Goal: Check status: Check status

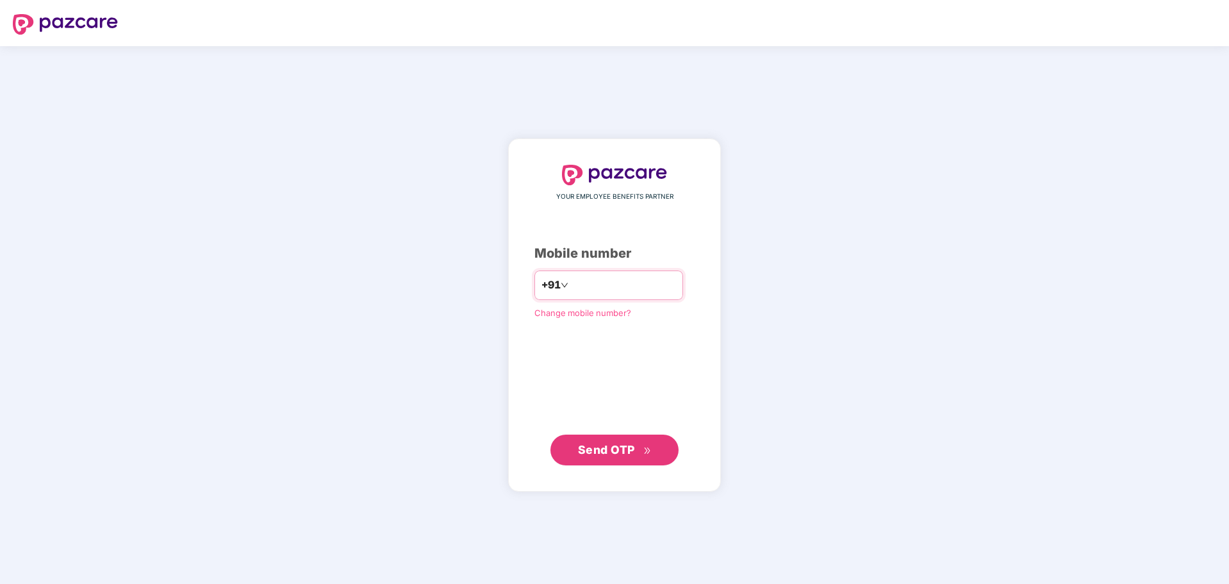
click at [571, 287] on input "*******" at bounding box center [623, 285] width 105 height 20
type input "**********"
click at [633, 460] on button "Send OTP" at bounding box center [614, 449] width 128 height 31
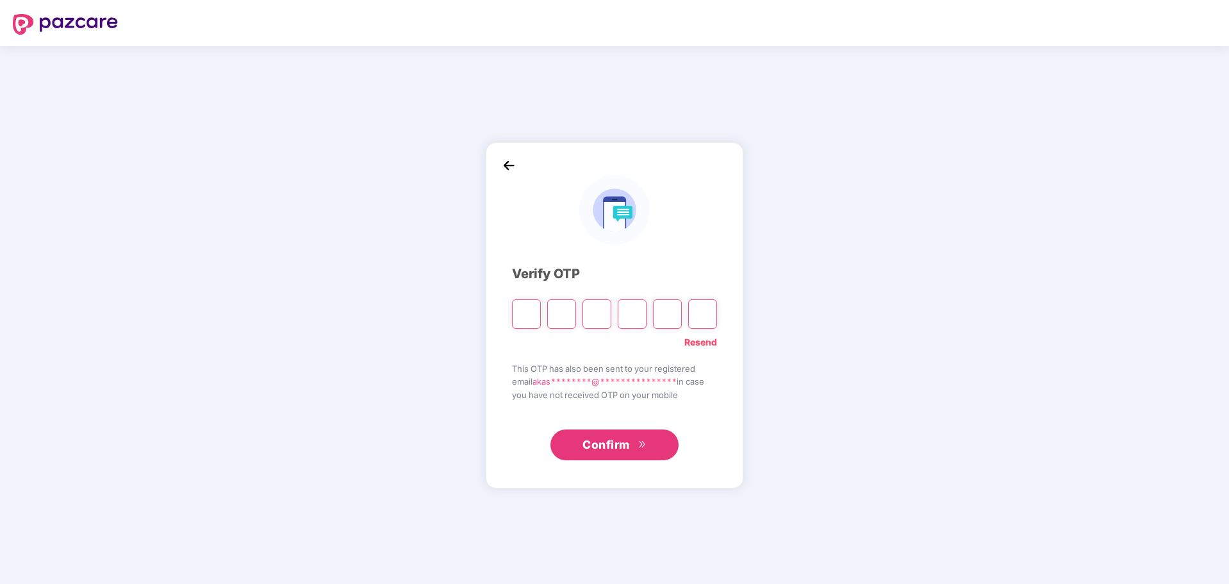
type input "*"
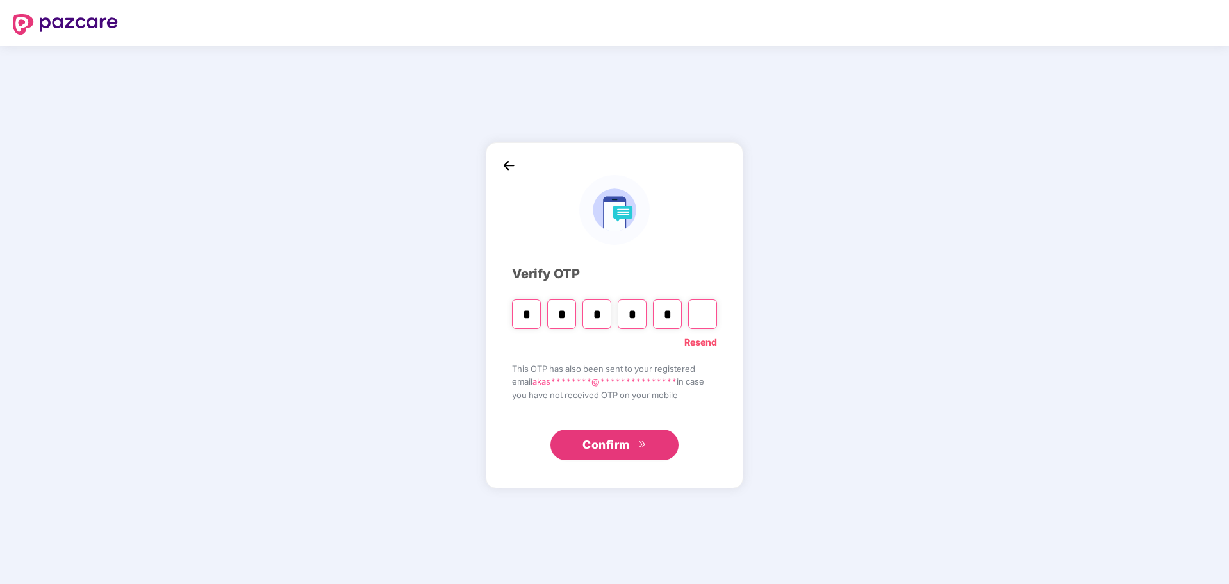
type input "*"
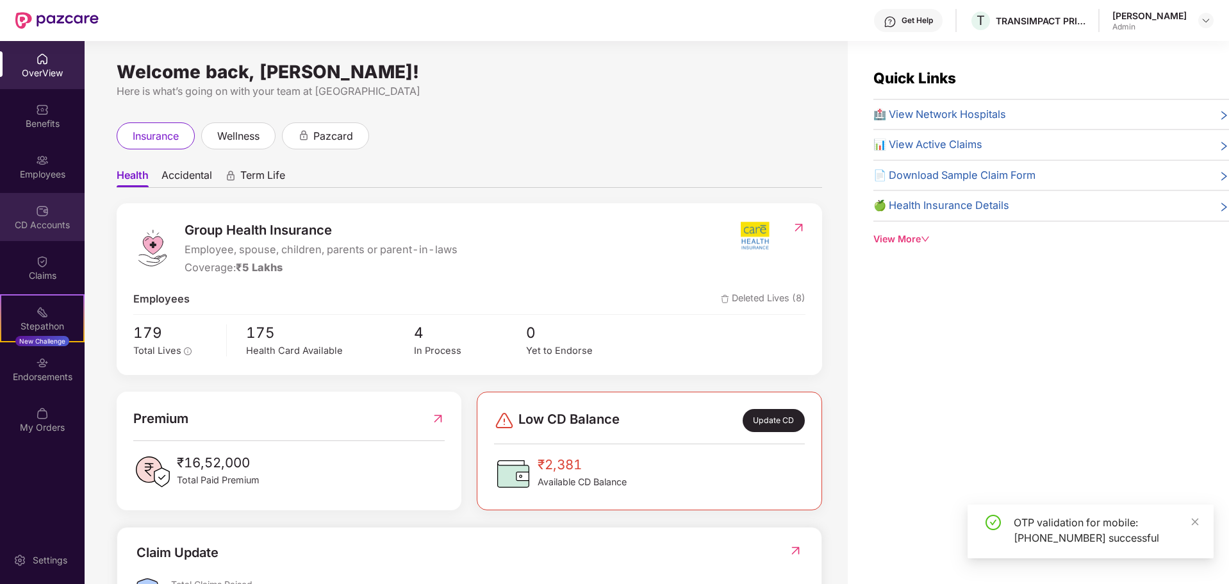
click at [46, 212] on img at bounding box center [42, 210] width 13 height 13
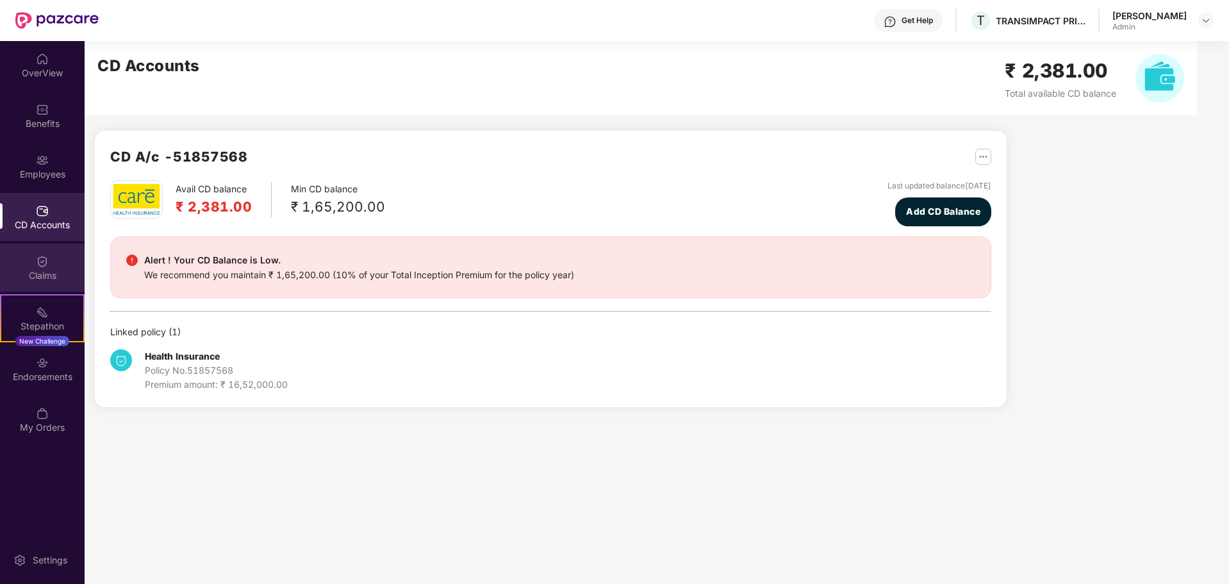
click at [35, 259] on div "Claims" at bounding box center [42, 267] width 85 height 48
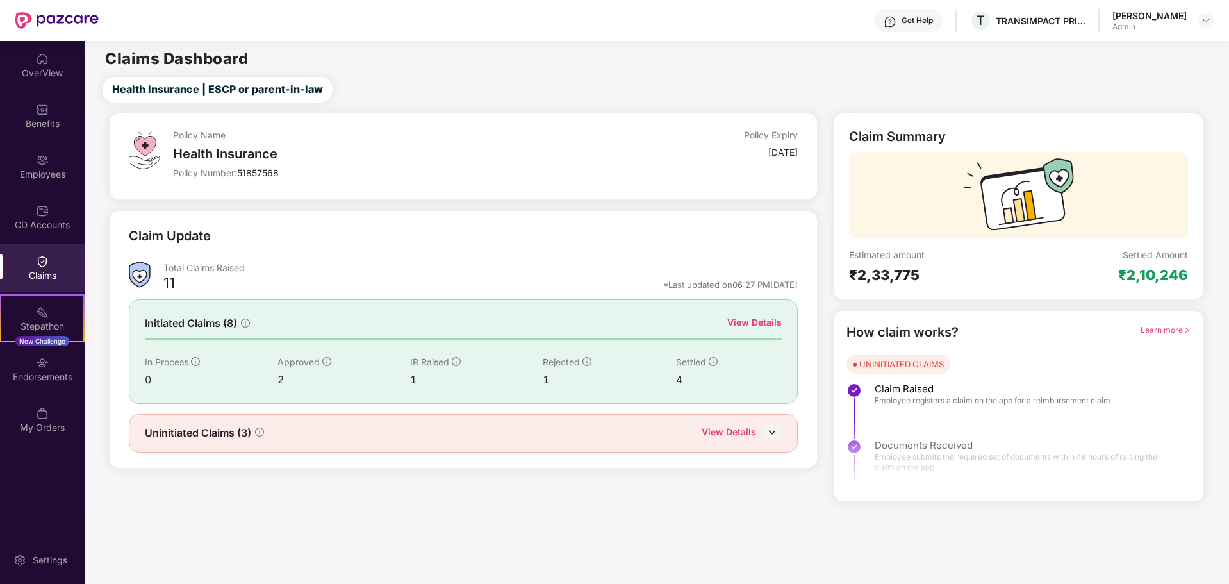
click at [759, 319] on div "View Details" at bounding box center [754, 322] width 54 height 14
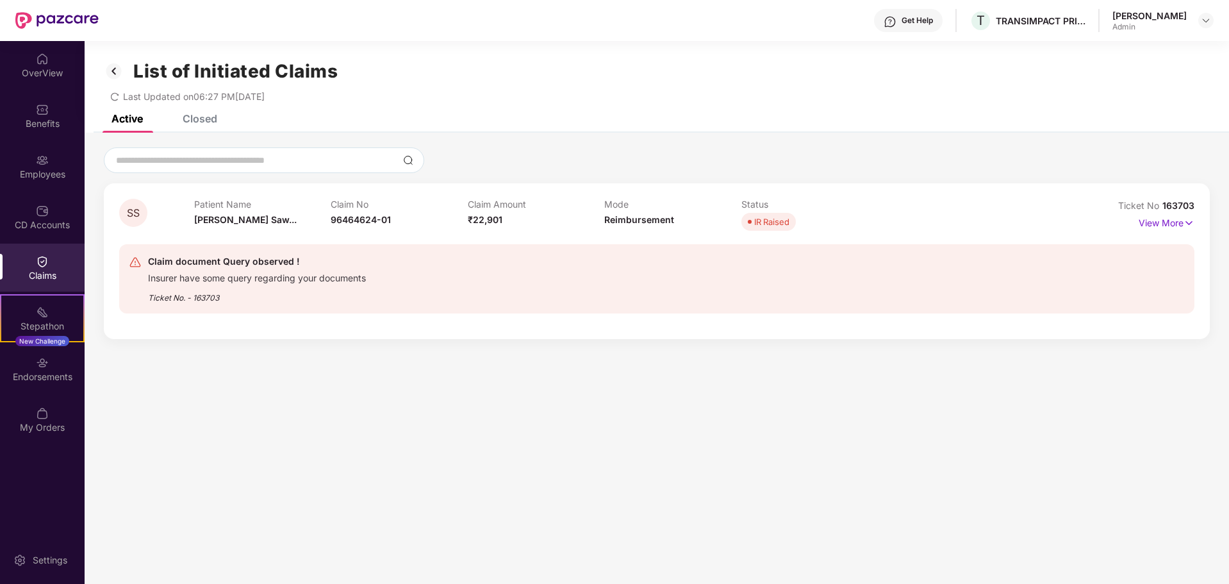
click at [196, 118] on div "Closed" at bounding box center [200, 118] width 35 height 13
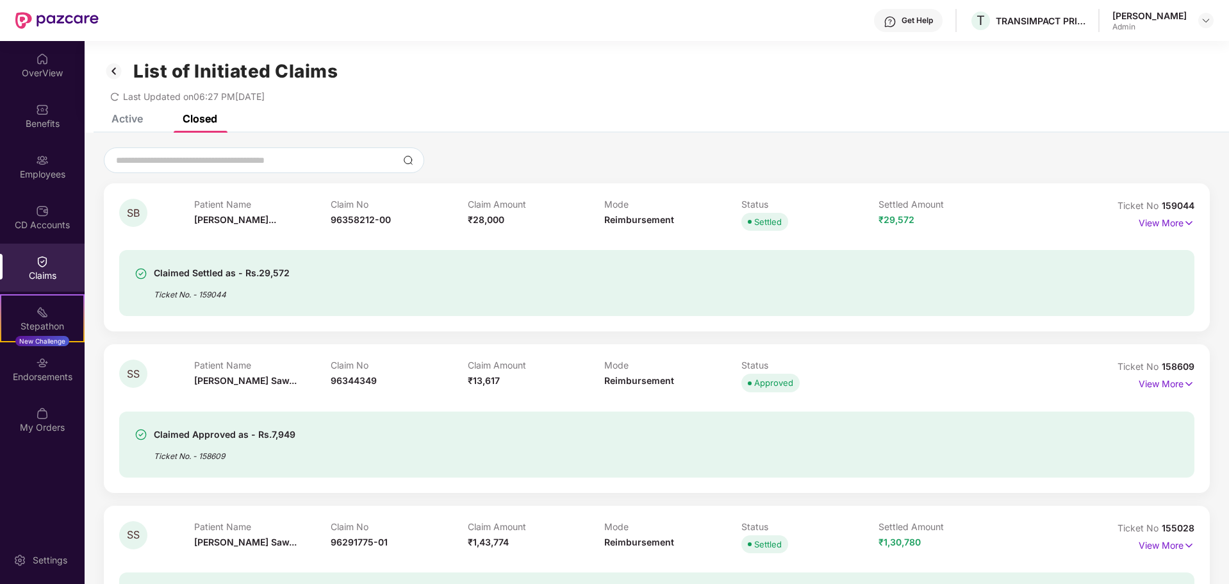
click at [131, 114] on div "List of Initiated Claims Last Updated on 06:27 PM[DATE]" at bounding box center [657, 78] width 1144 height 74
click at [136, 119] on div "Active" at bounding box center [126, 118] width 31 height 13
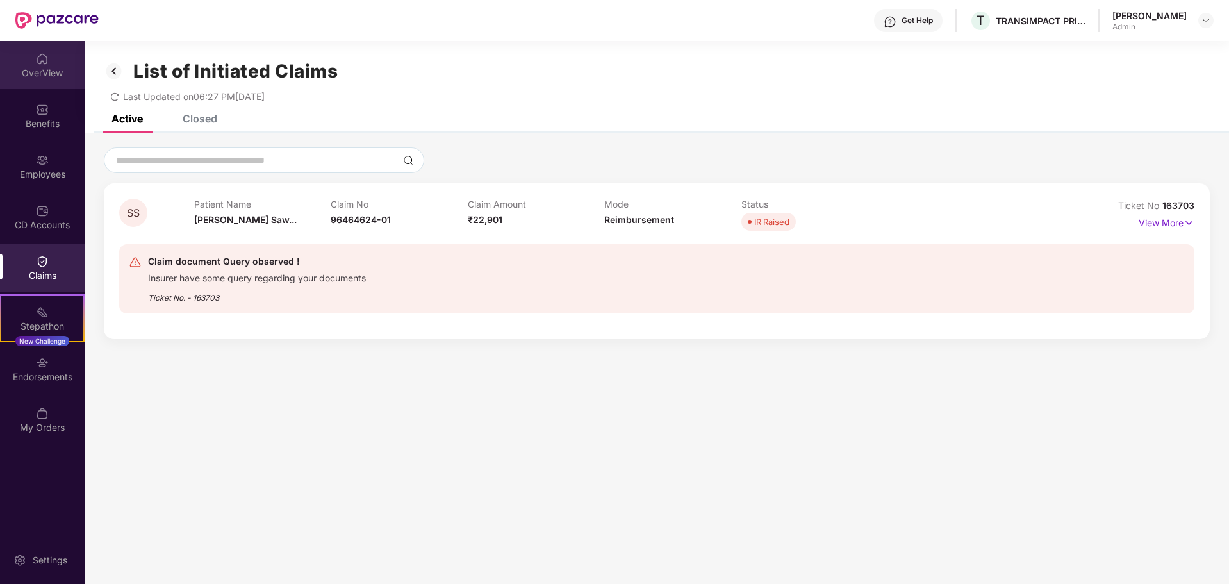
click at [60, 79] on div "OverView" at bounding box center [42, 73] width 85 height 13
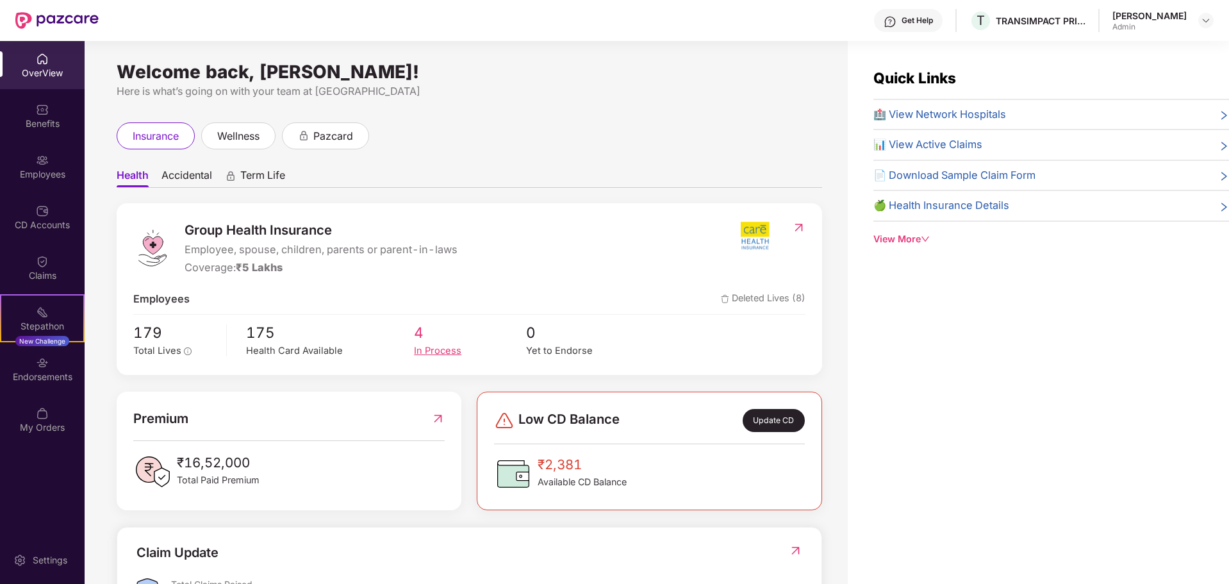
click at [415, 344] on div "In Process" at bounding box center [470, 350] width 112 height 15
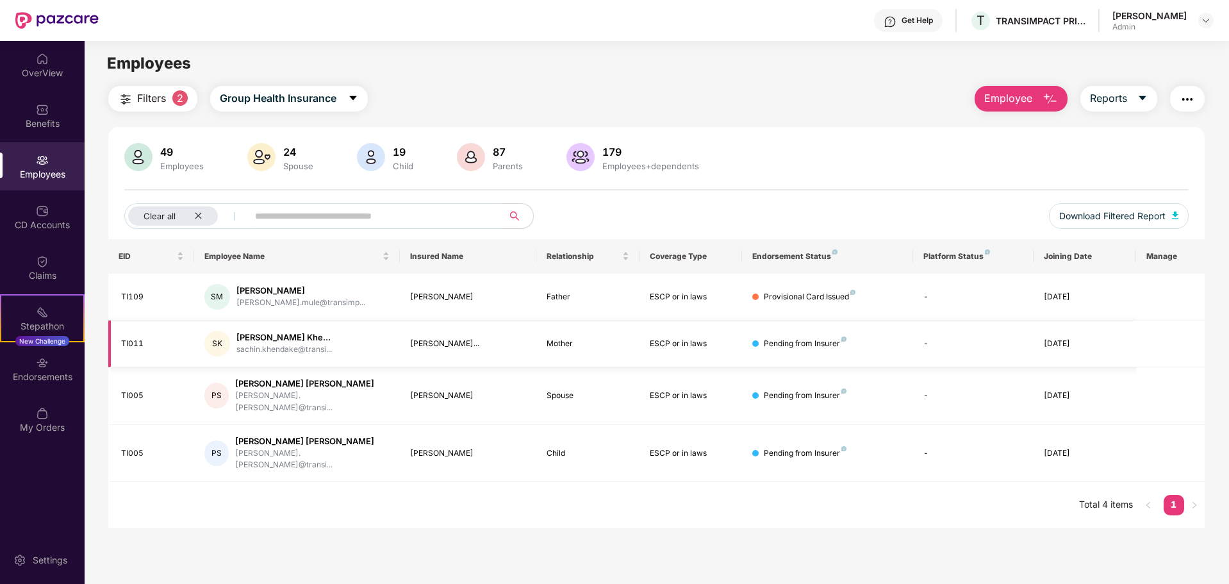
click at [770, 344] on div "Pending from Insurer" at bounding box center [804, 344] width 83 height 12
click at [41, 63] on img at bounding box center [42, 59] width 13 height 13
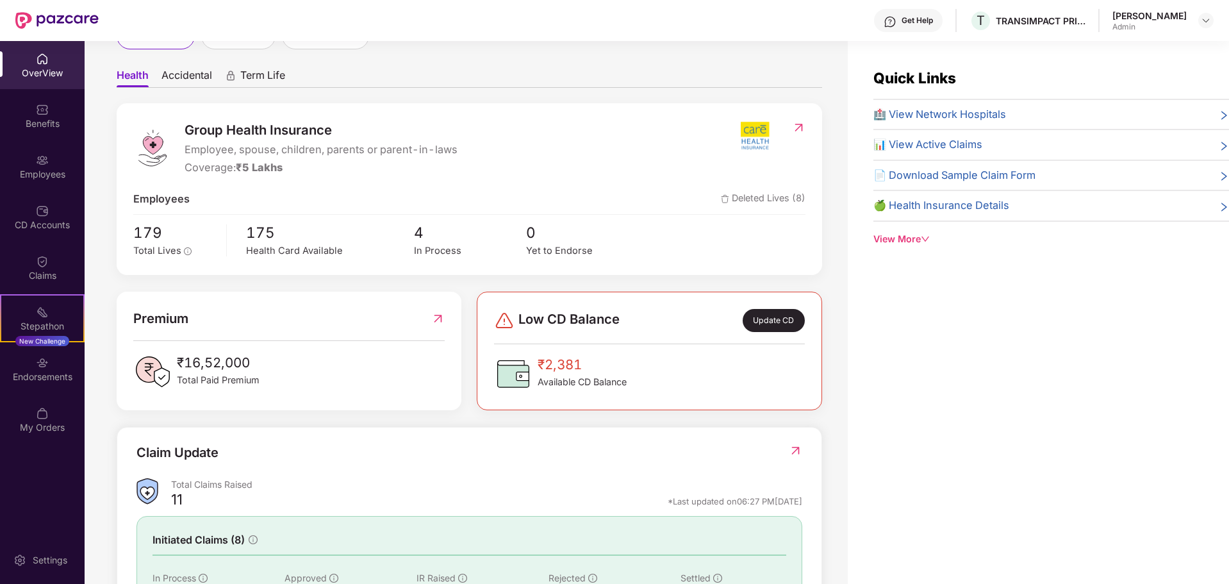
scroll to position [128, 0]
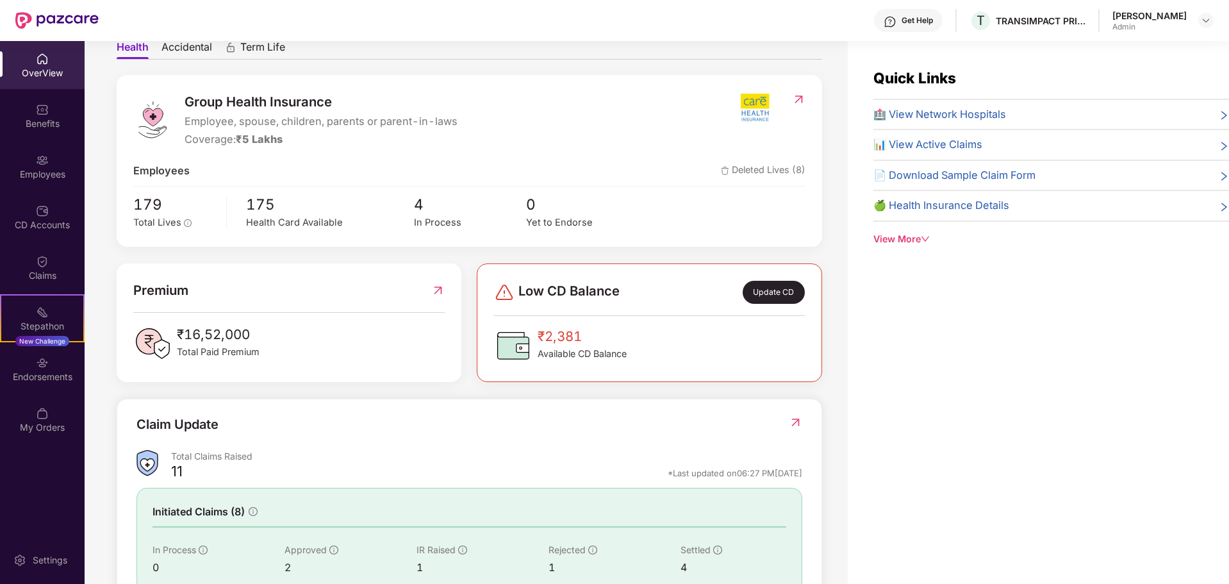
click at [757, 294] on div "Update CD" at bounding box center [773, 292] width 62 height 23
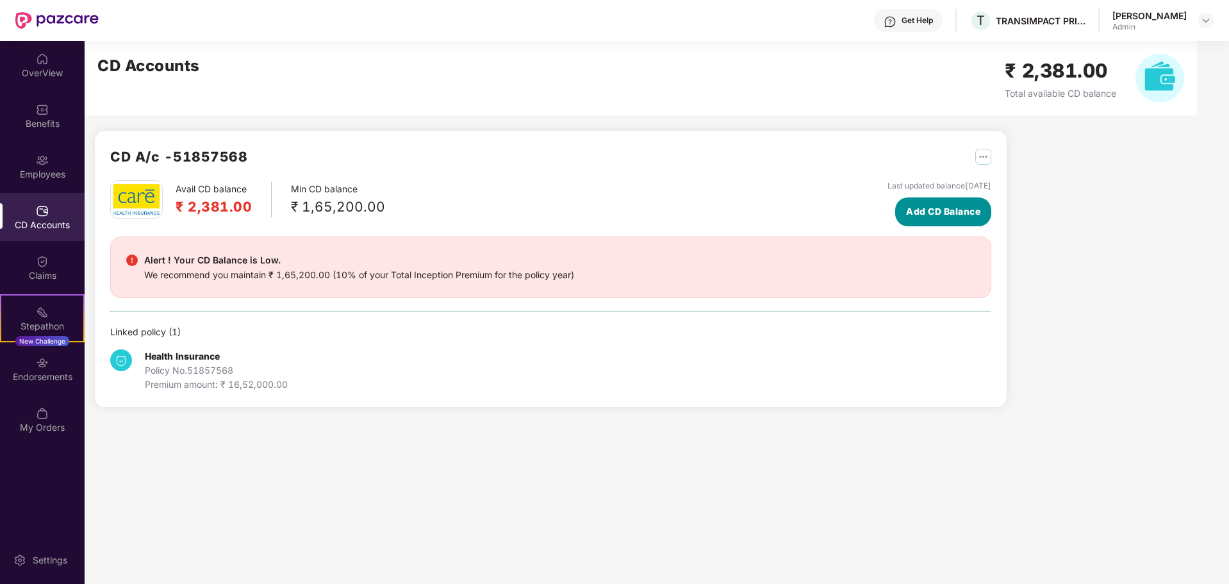
click at [949, 220] on button "Add CD Balance" at bounding box center [943, 211] width 96 height 29
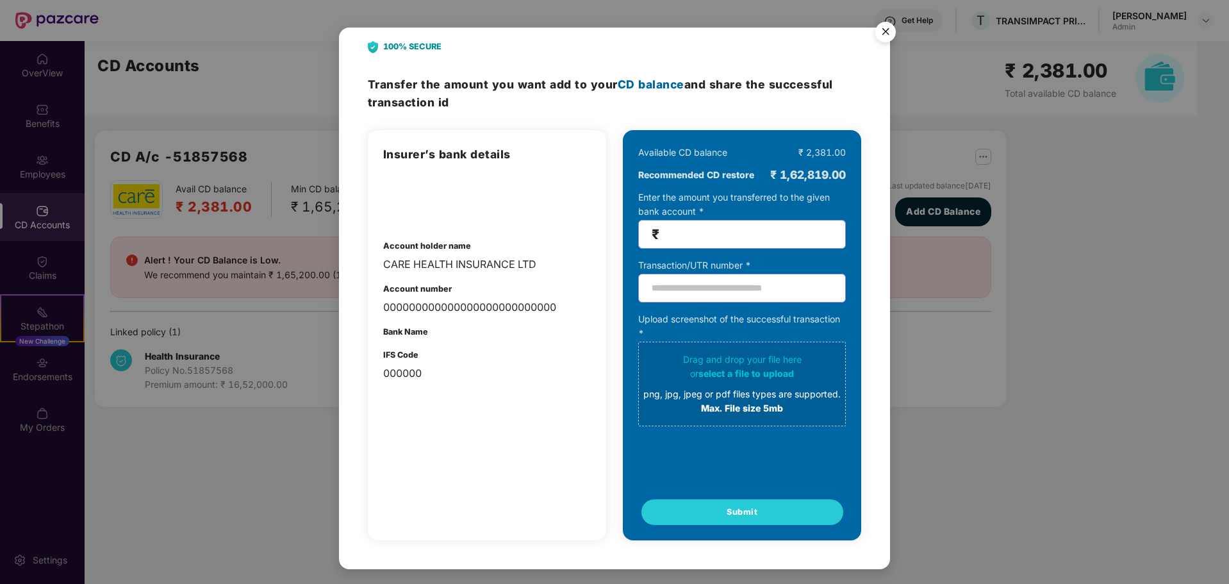
click at [890, 37] on img "Close" at bounding box center [885, 34] width 36 height 36
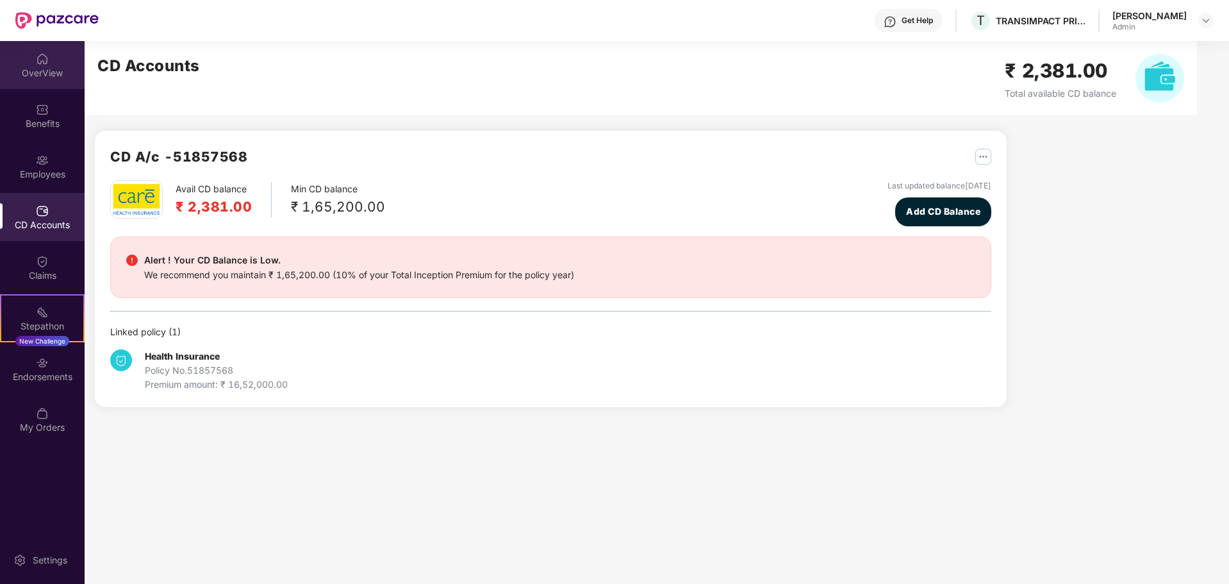
click at [28, 69] on div "OverView" at bounding box center [42, 73] width 85 height 13
